Goal: Find specific page/section: Find specific page/section

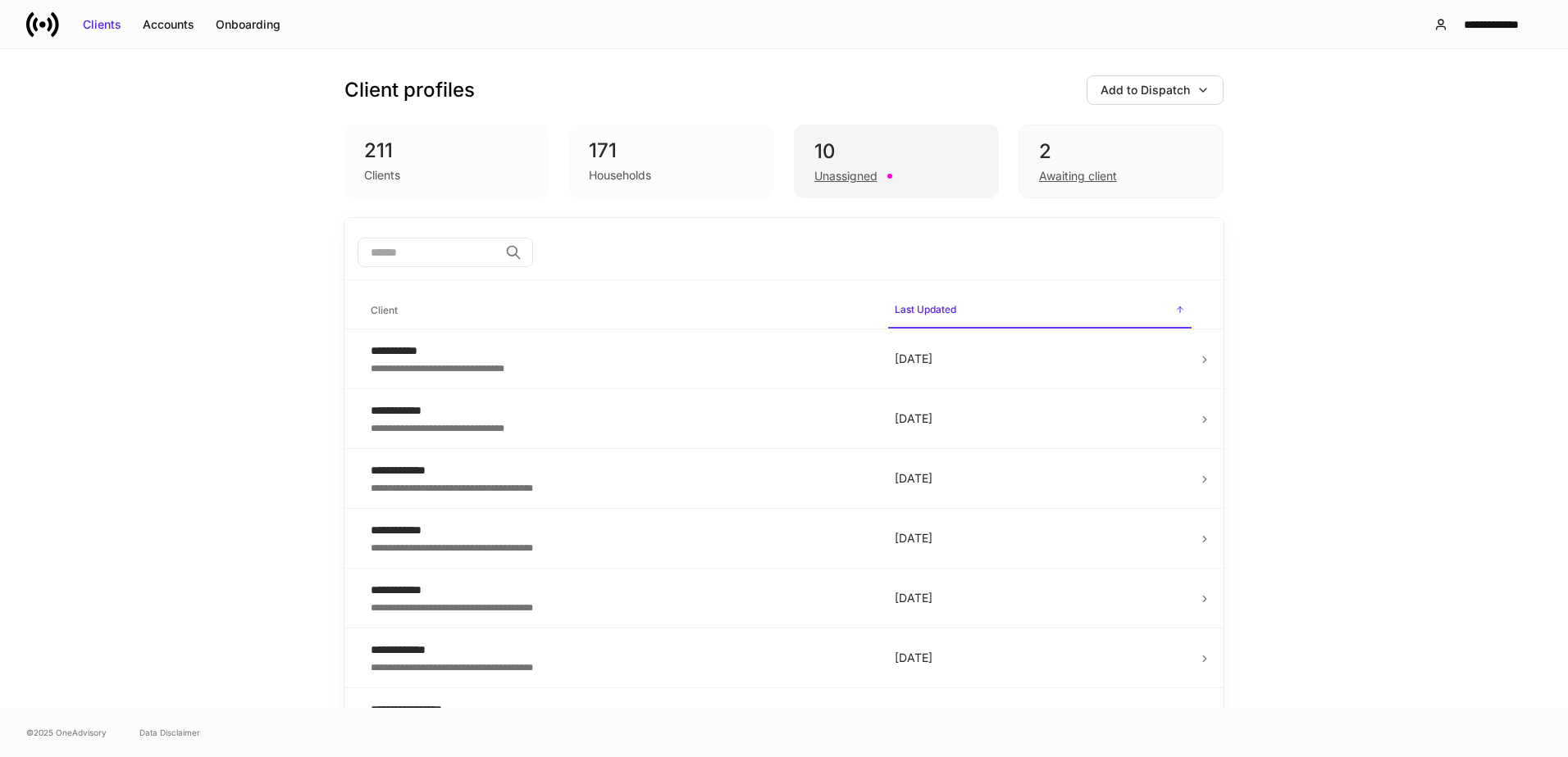
click at [882, 138] on div "10 Unassigned" at bounding box center [896, 161] width 205 height 73
